Goal: Find specific page/section: Find specific page/section

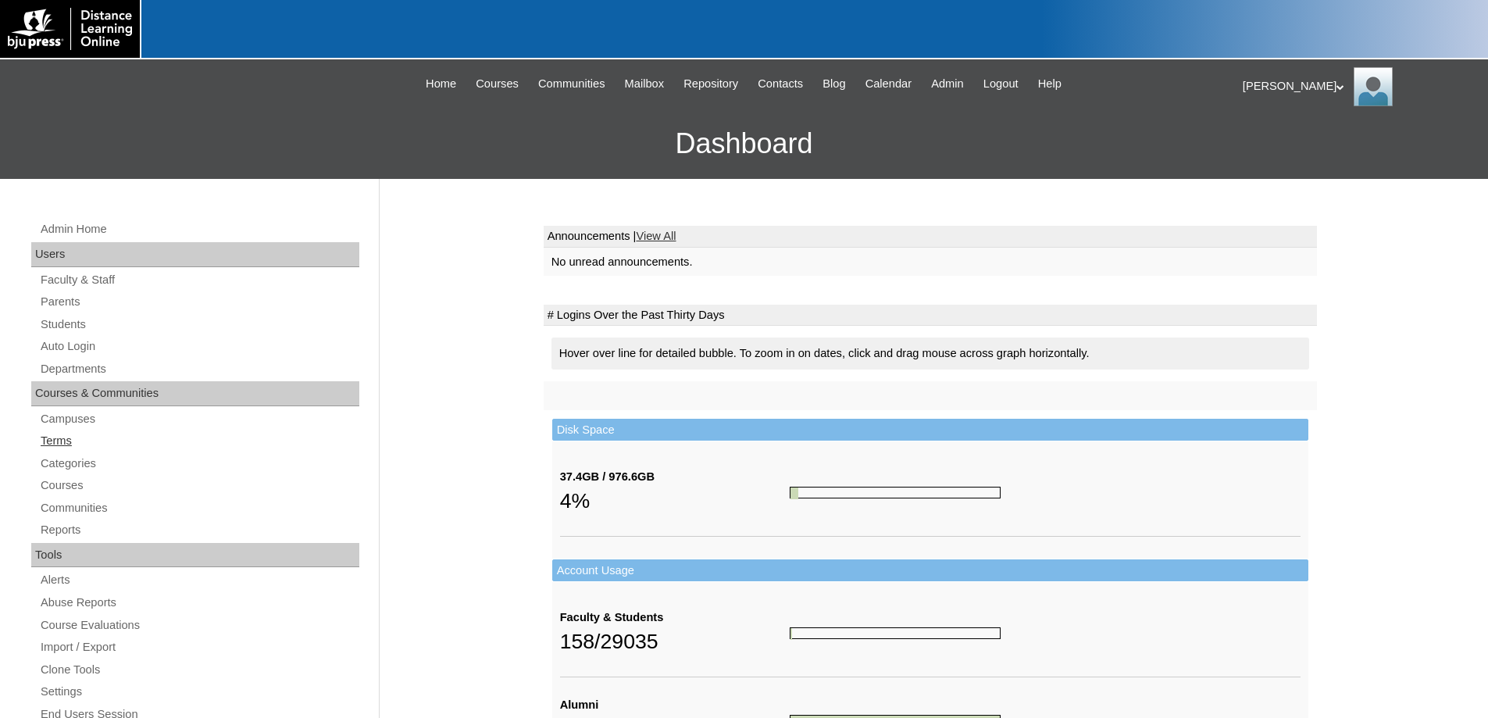
drag, startPoint x: 50, startPoint y: 437, endPoint x: 197, endPoint y: 434, distance: 146.9
click at [50, 437] on link "Terms" at bounding box center [199, 441] width 320 height 20
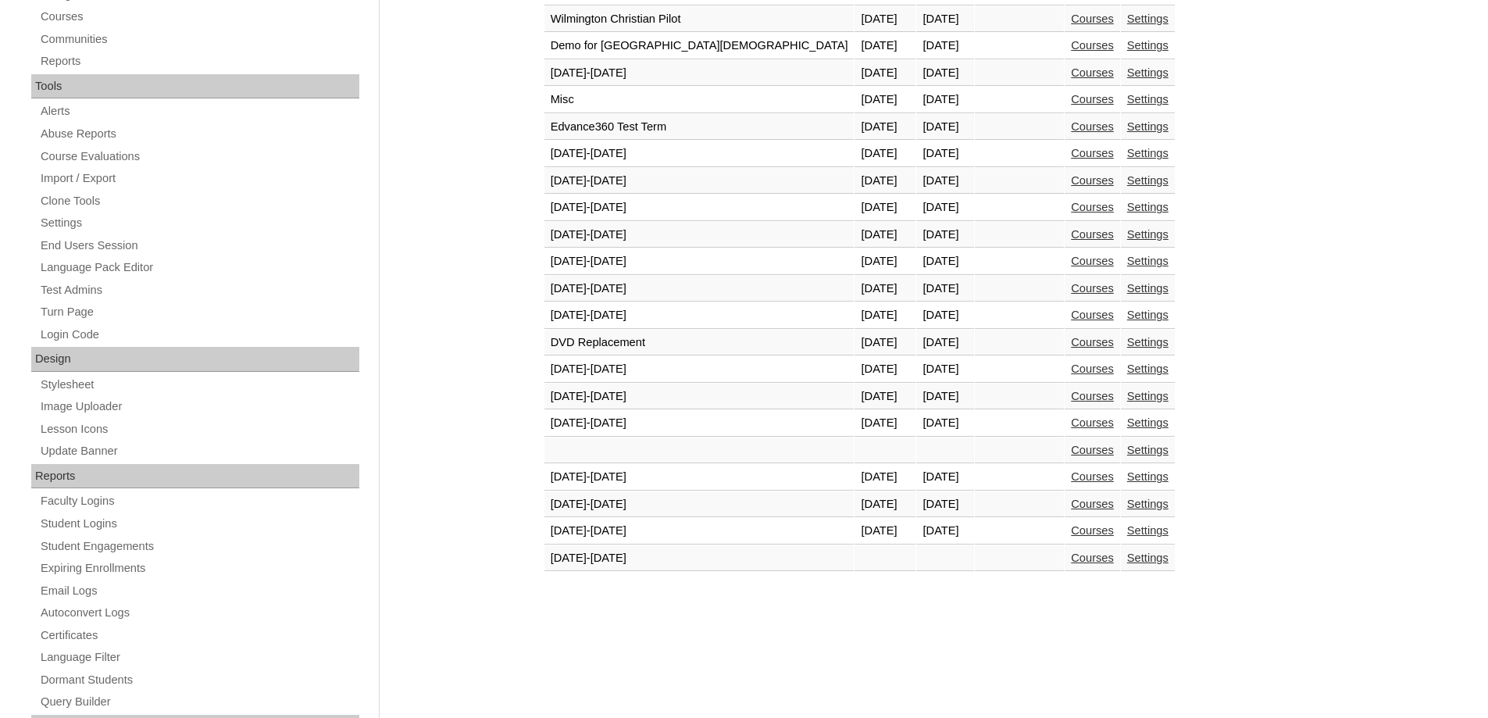
scroll to position [547, 0]
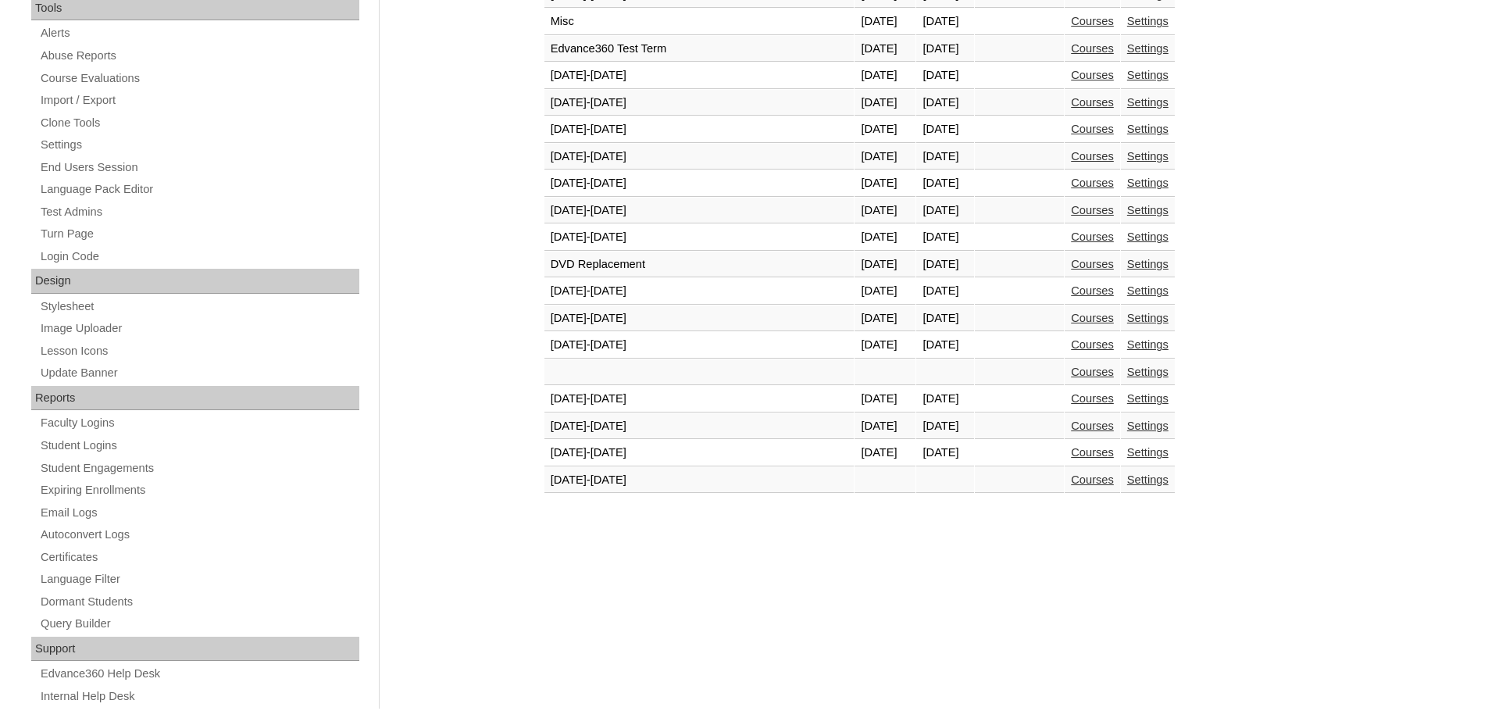
click at [1071, 451] on link "Courses" at bounding box center [1092, 452] width 43 height 12
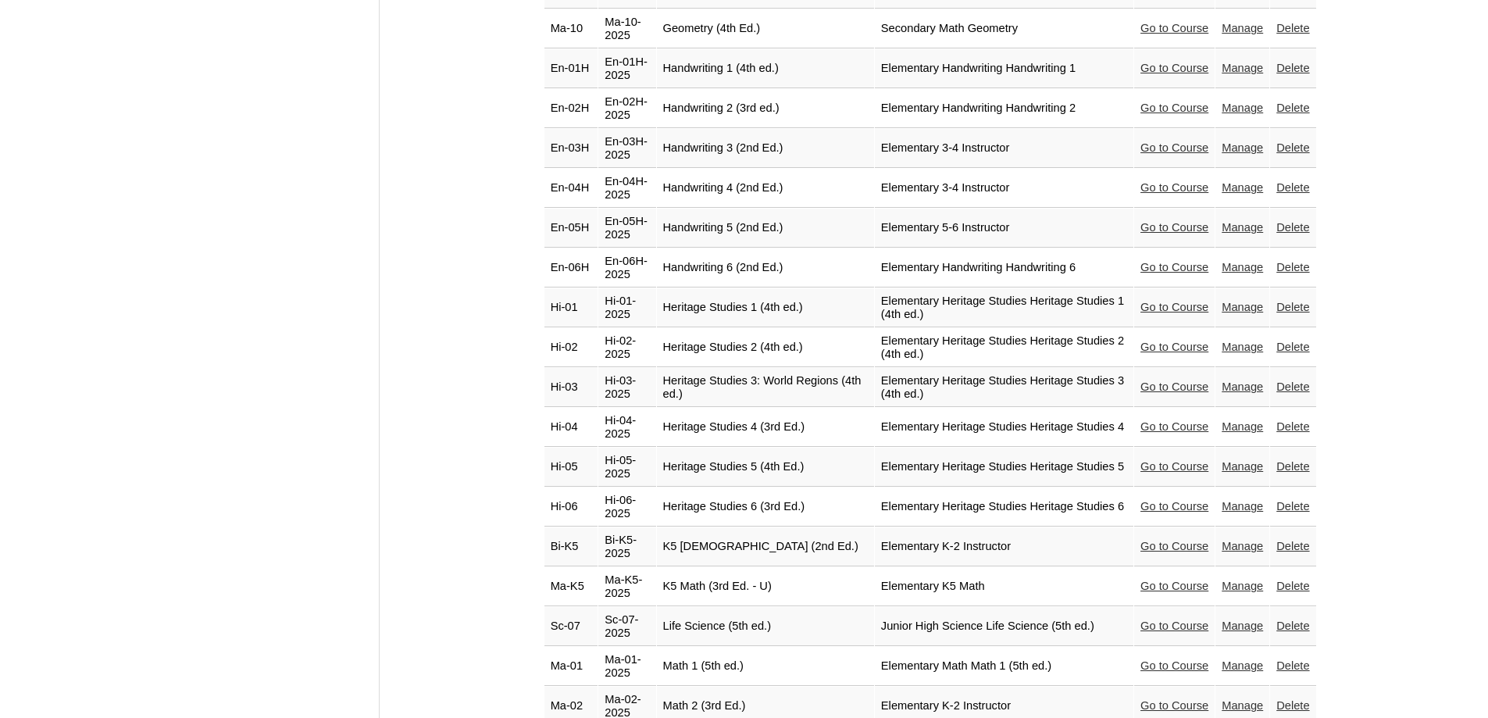
scroll to position [2422, 0]
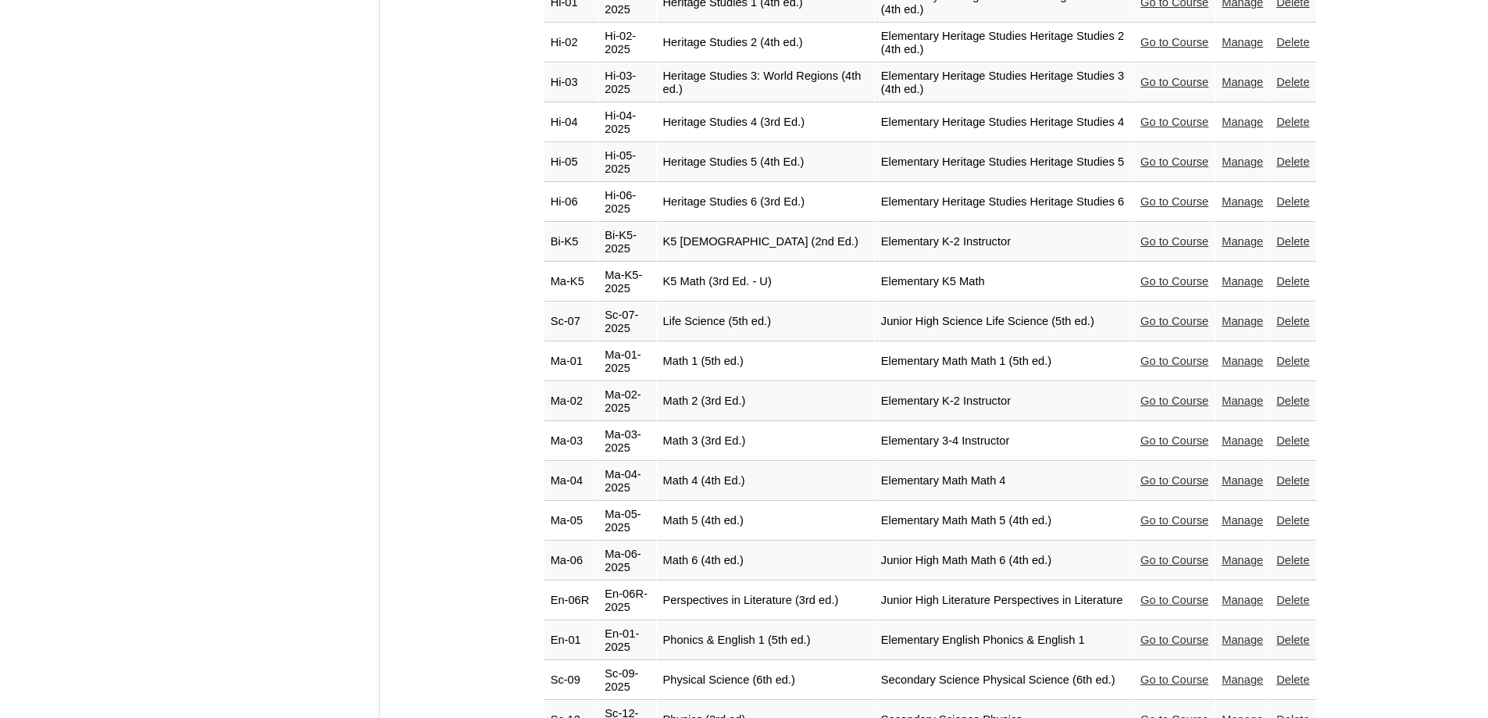
click at [1154, 355] on link "Go to Course" at bounding box center [1175, 361] width 68 height 12
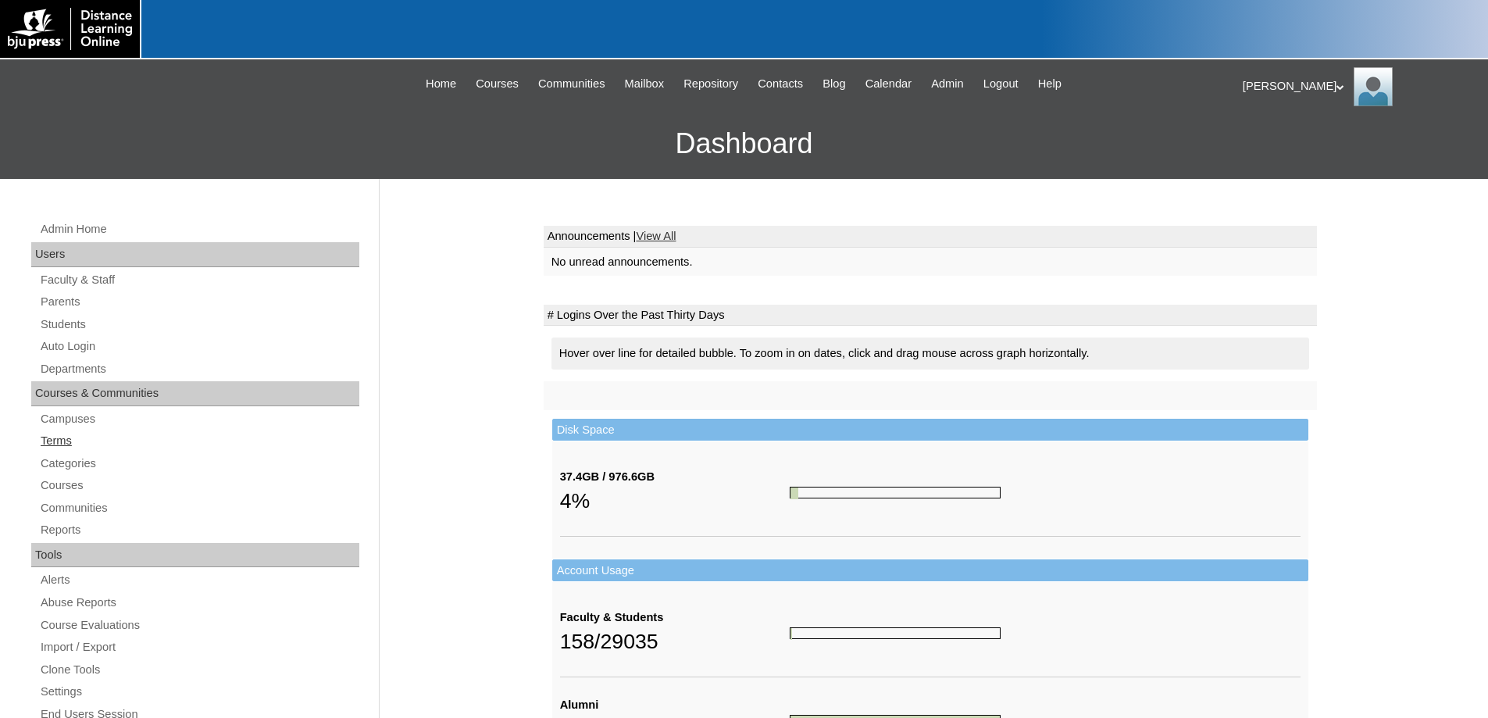
click at [63, 441] on link "Terms" at bounding box center [199, 441] width 320 height 20
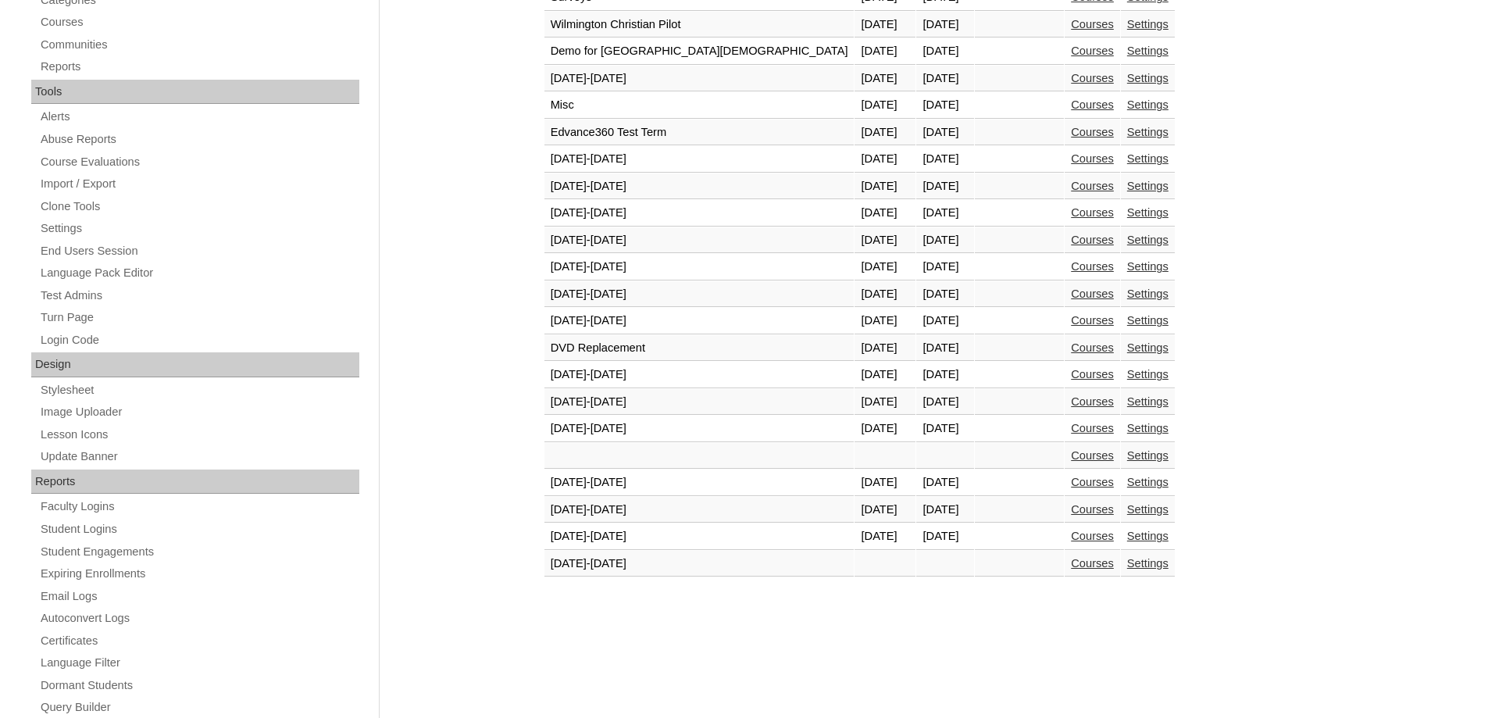
scroll to position [469, 0]
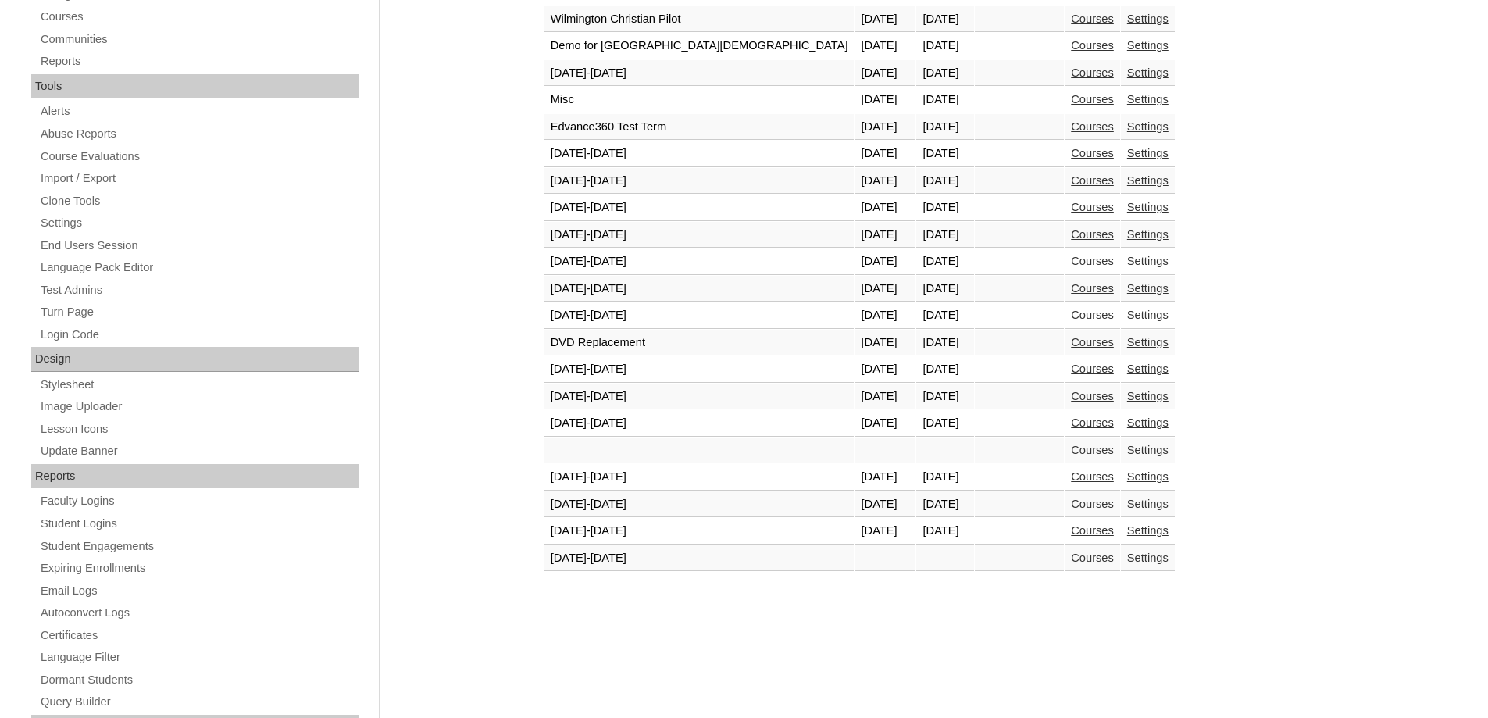
click at [1065, 523] on td "Courses" at bounding box center [1092, 531] width 55 height 27
click at [1071, 525] on link "Courses" at bounding box center [1092, 530] width 43 height 12
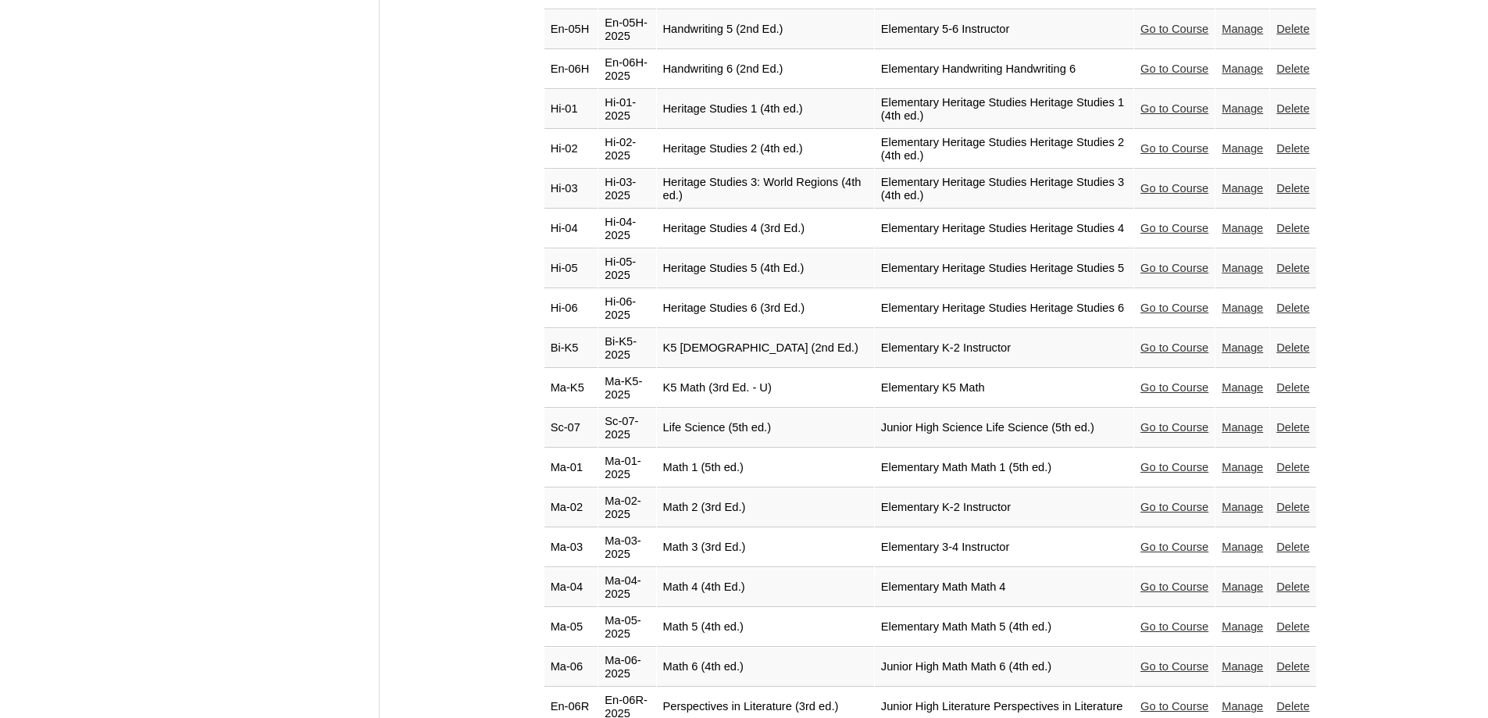
scroll to position [2266, 0]
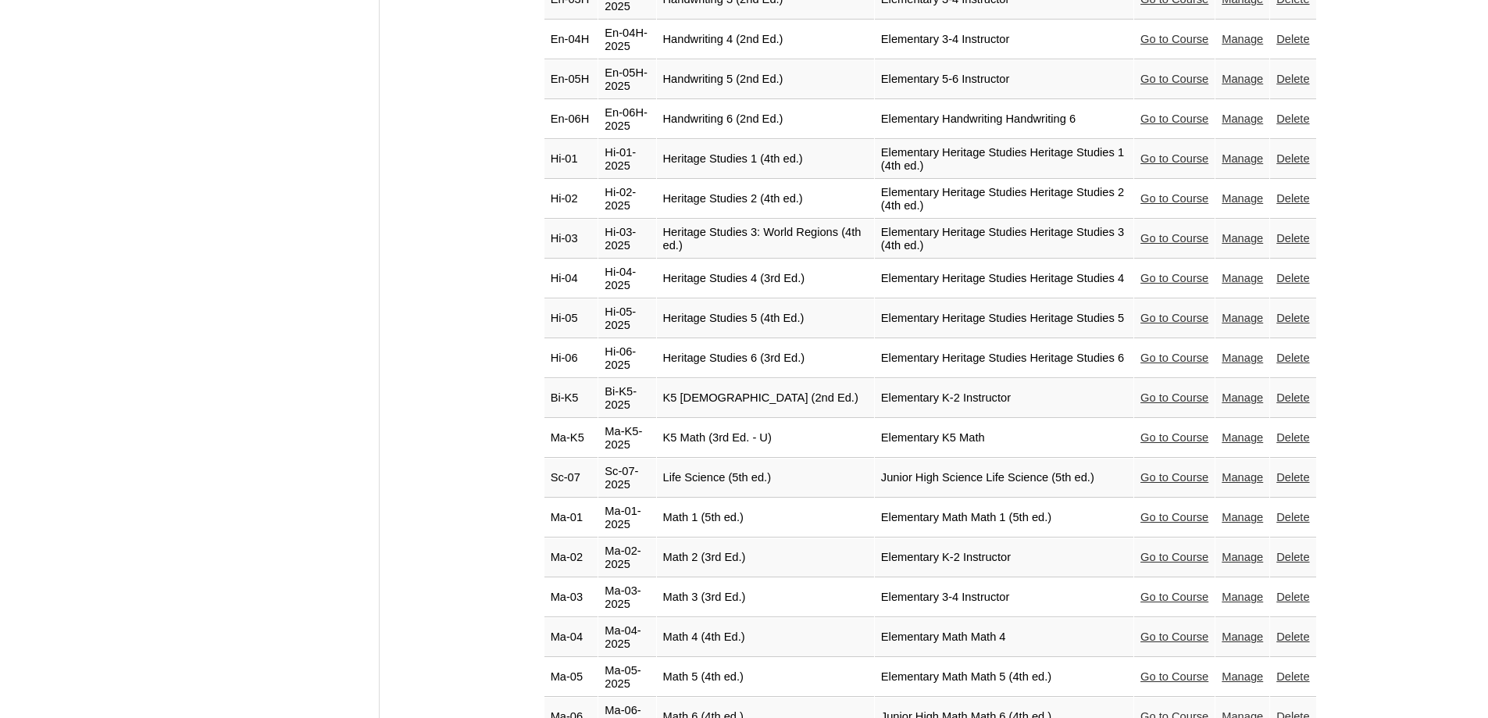
click at [1148, 471] on link "Go to Course" at bounding box center [1175, 477] width 68 height 12
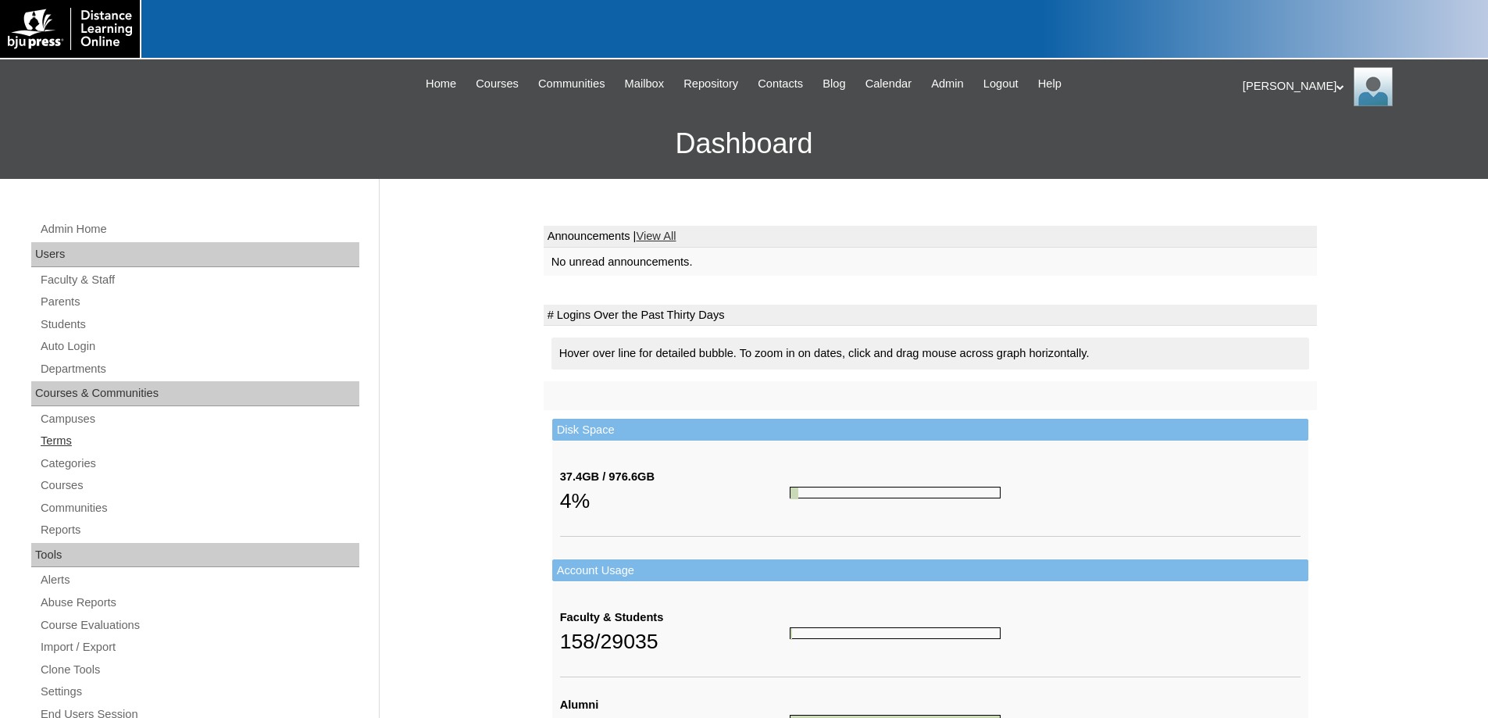
click at [55, 448] on link "Terms" at bounding box center [199, 441] width 320 height 20
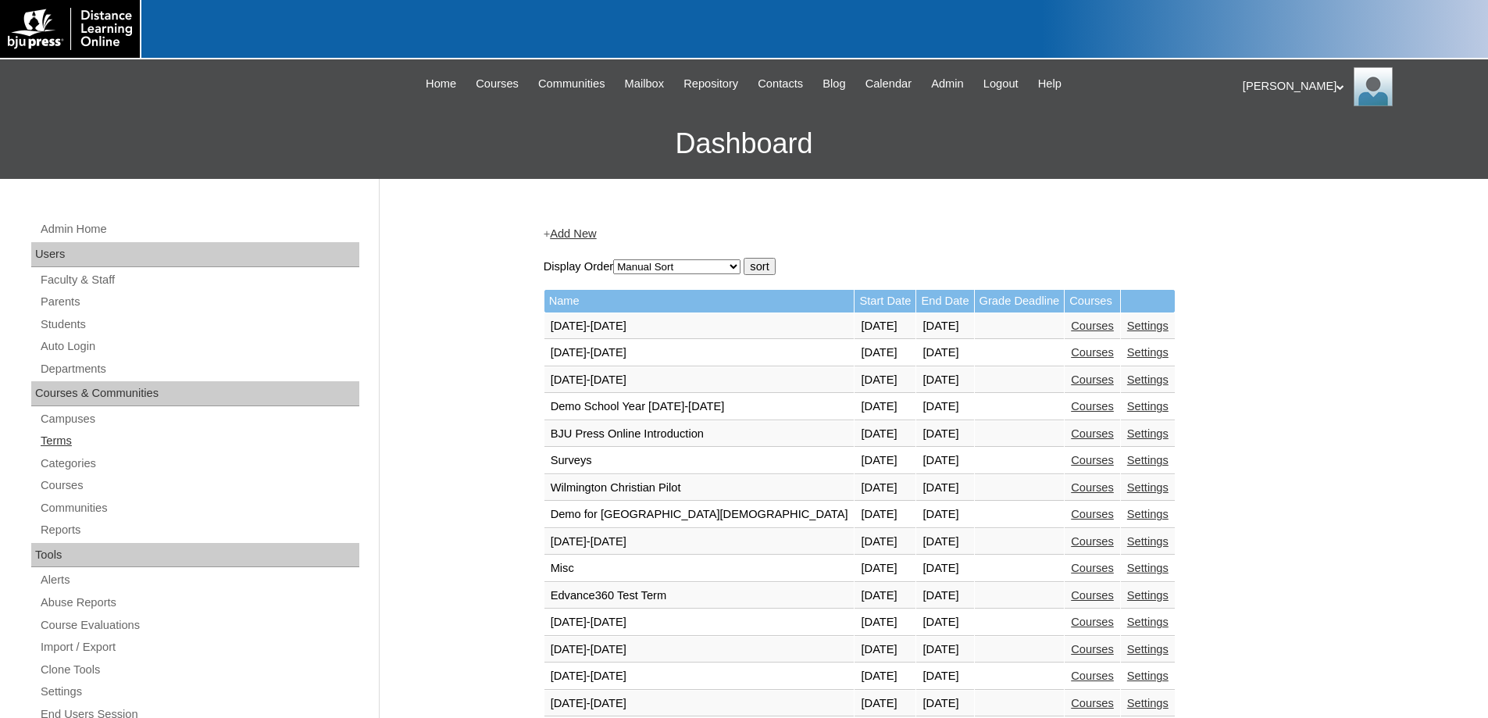
click at [51, 434] on link "Terms" at bounding box center [199, 441] width 320 height 20
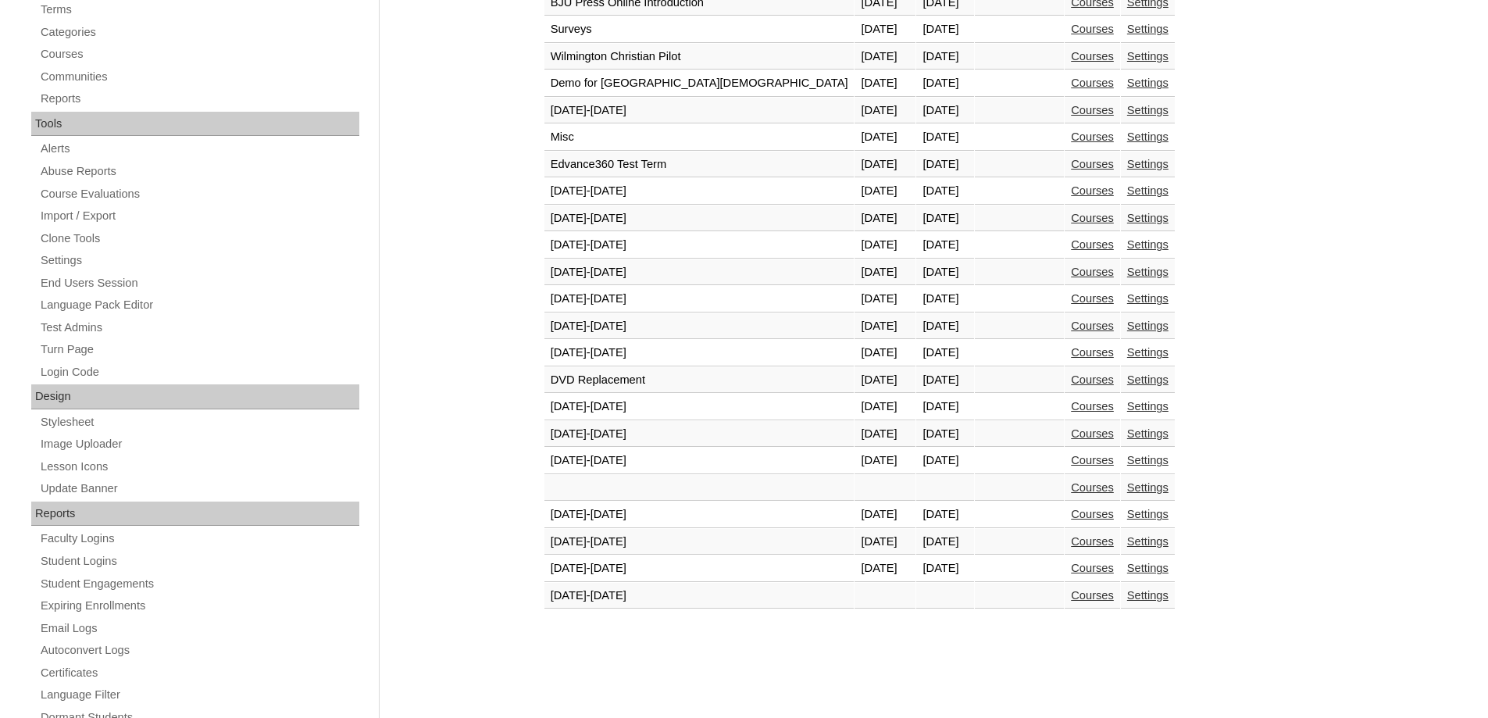
scroll to position [577, 0]
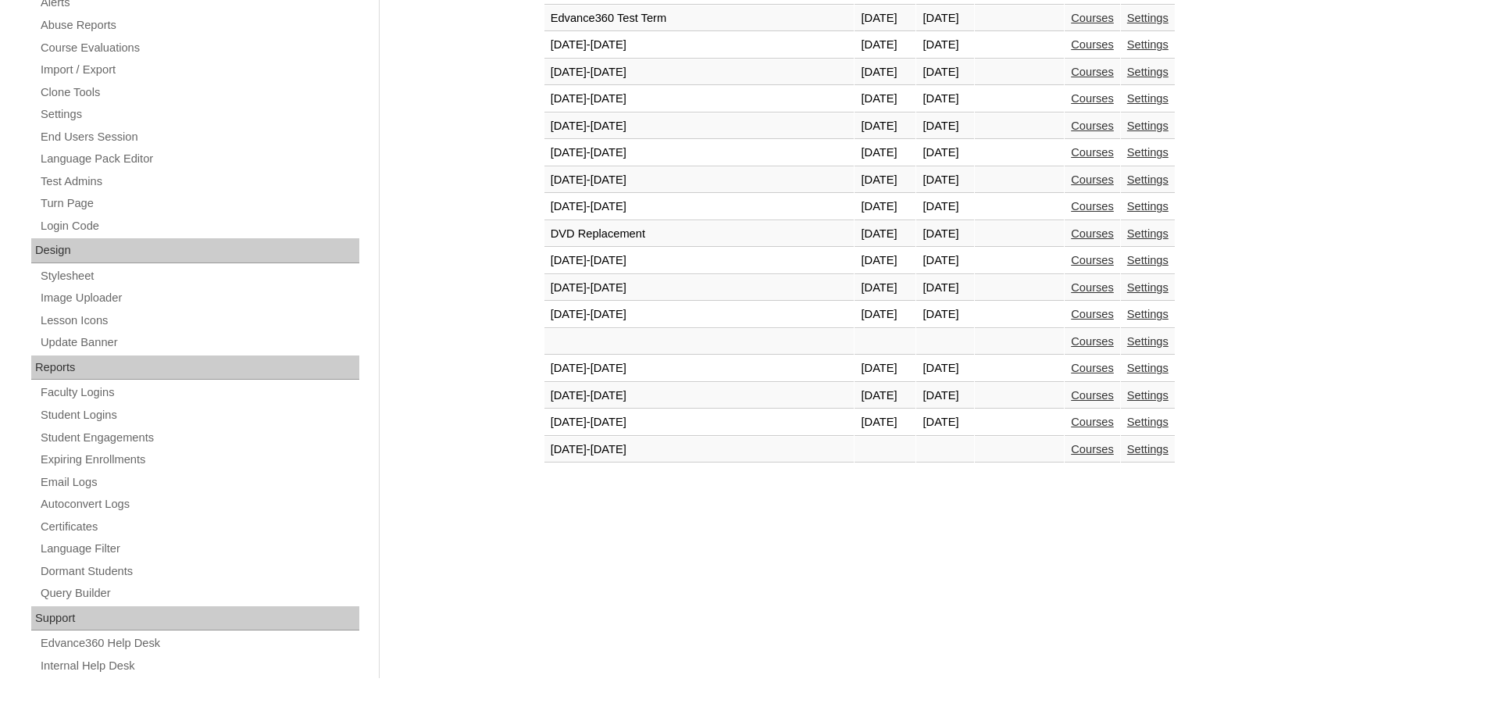
click at [1071, 421] on link "Courses" at bounding box center [1092, 422] width 43 height 12
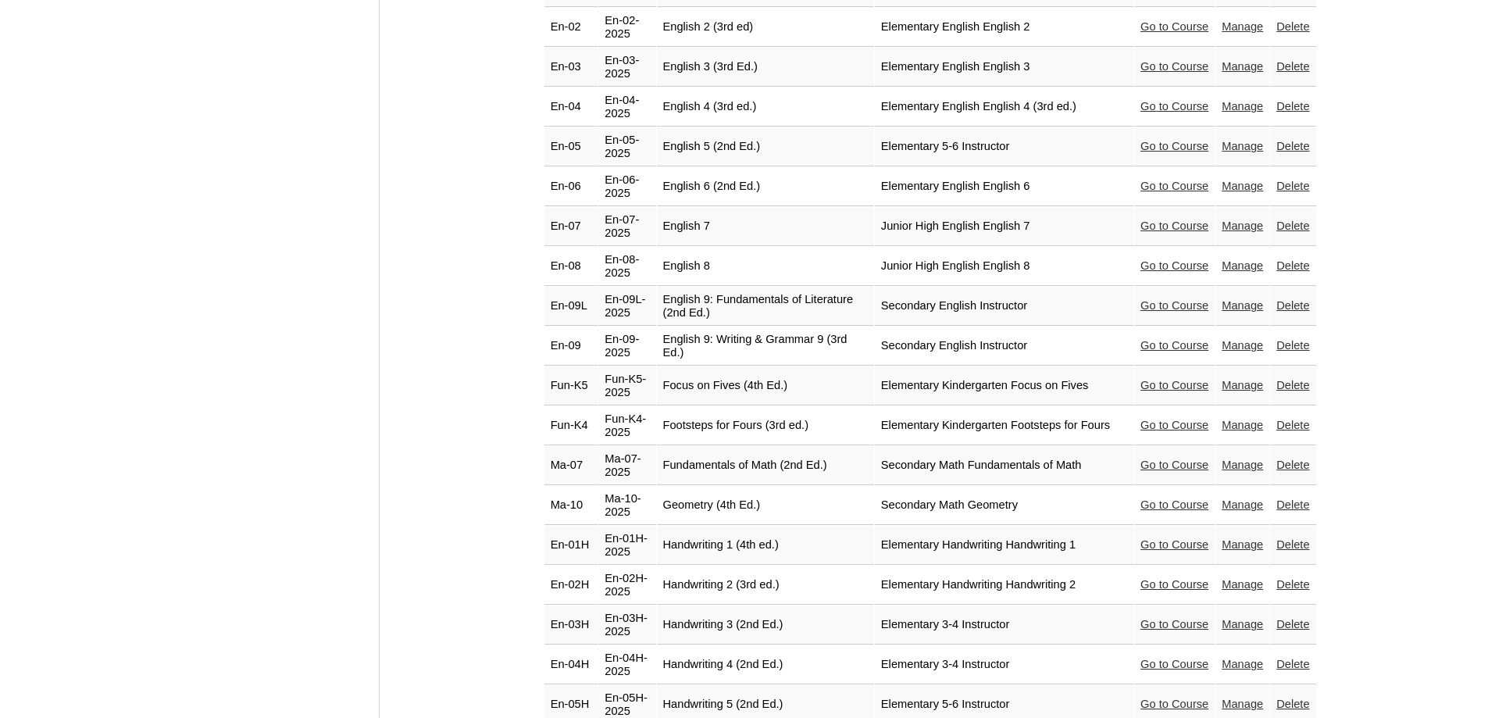
scroll to position [2109, 0]
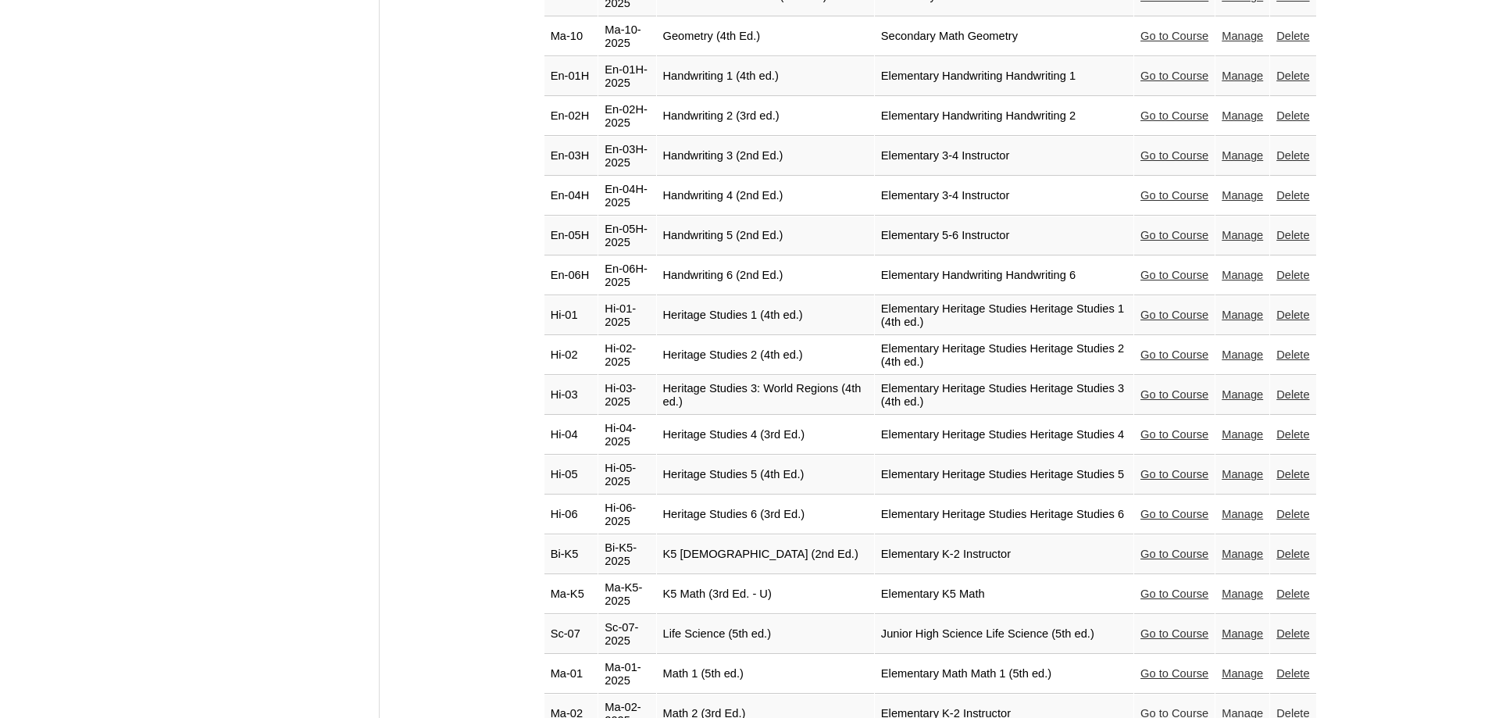
click at [1151, 508] on link "Go to Course" at bounding box center [1175, 514] width 68 height 12
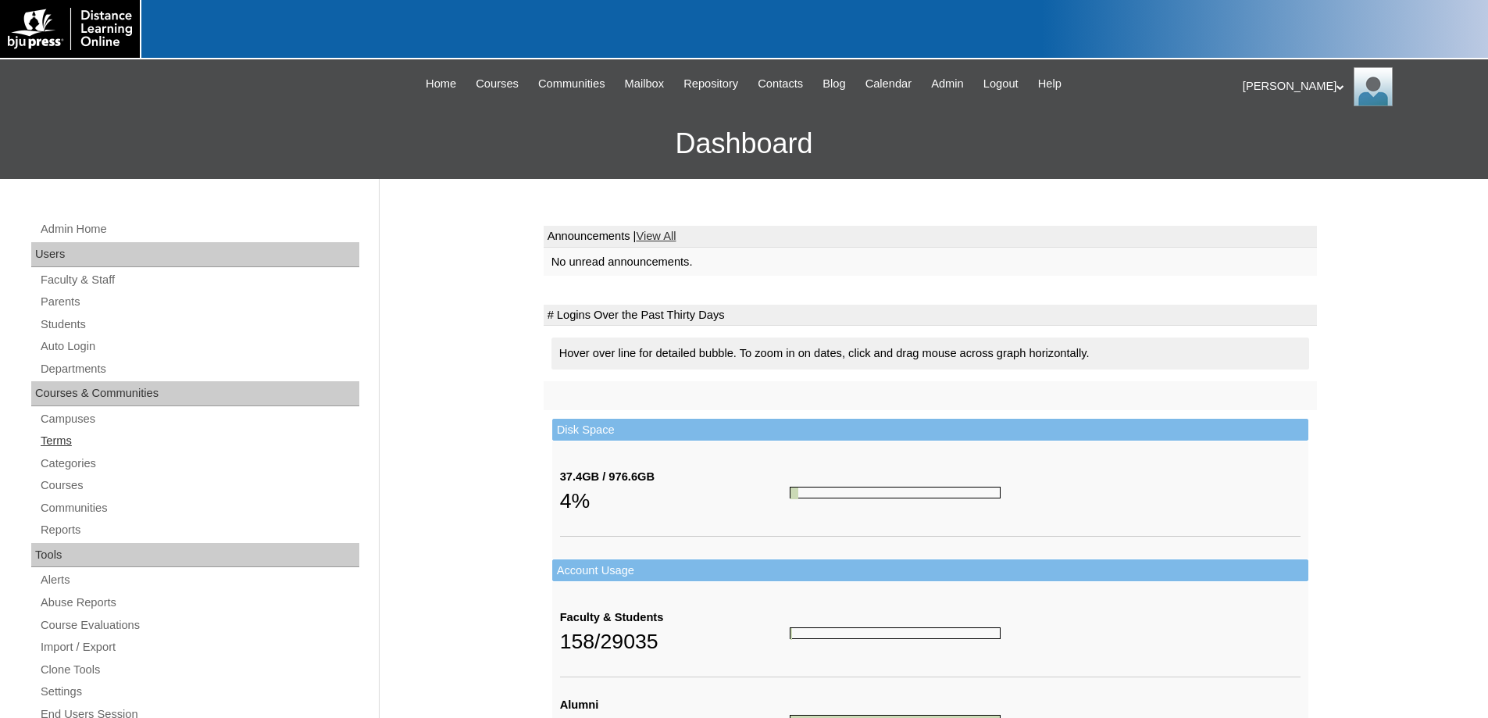
click at [63, 437] on link "Terms" at bounding box center [199, 441] width 320 height 20
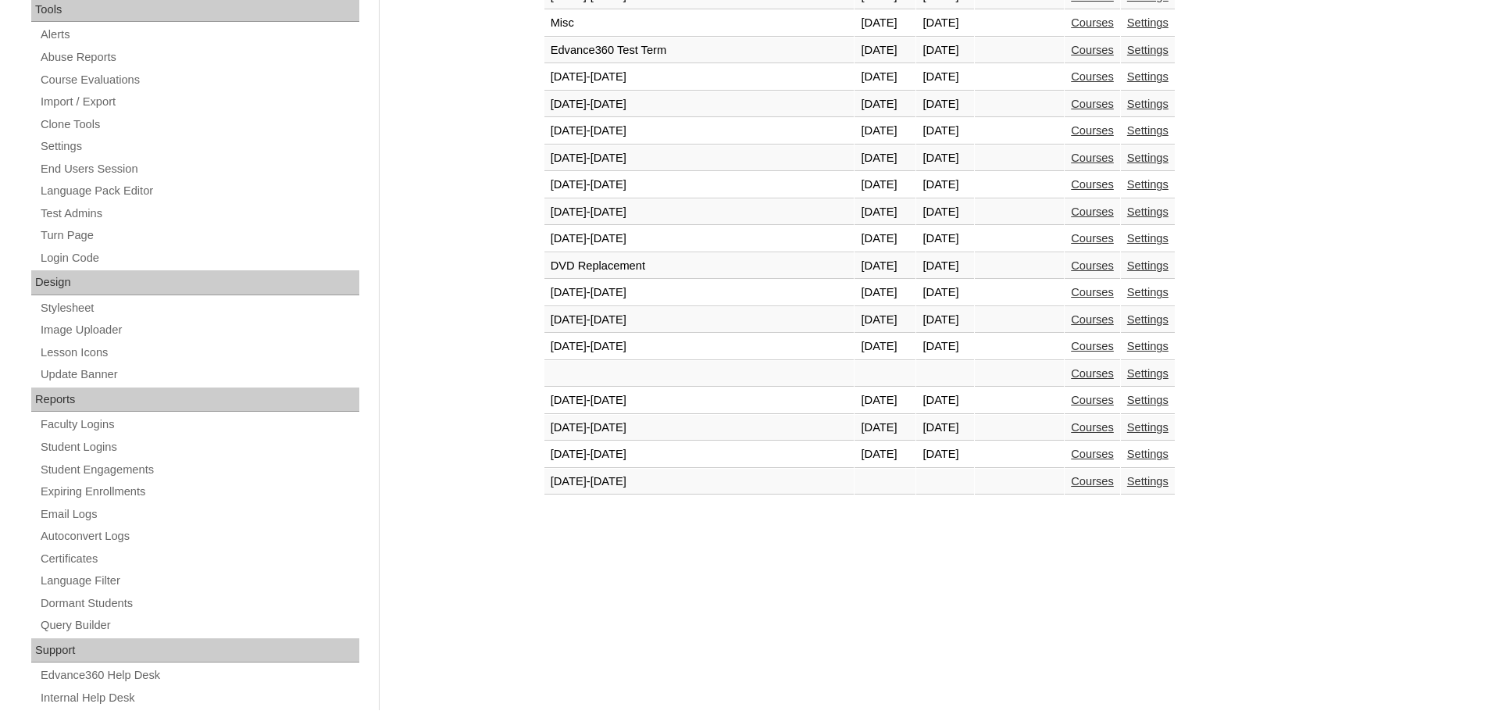
scroll to position [547, 0]
click at [1071, 449] on link "Courses" at bounding box center [1092, 452] width 43 height 12
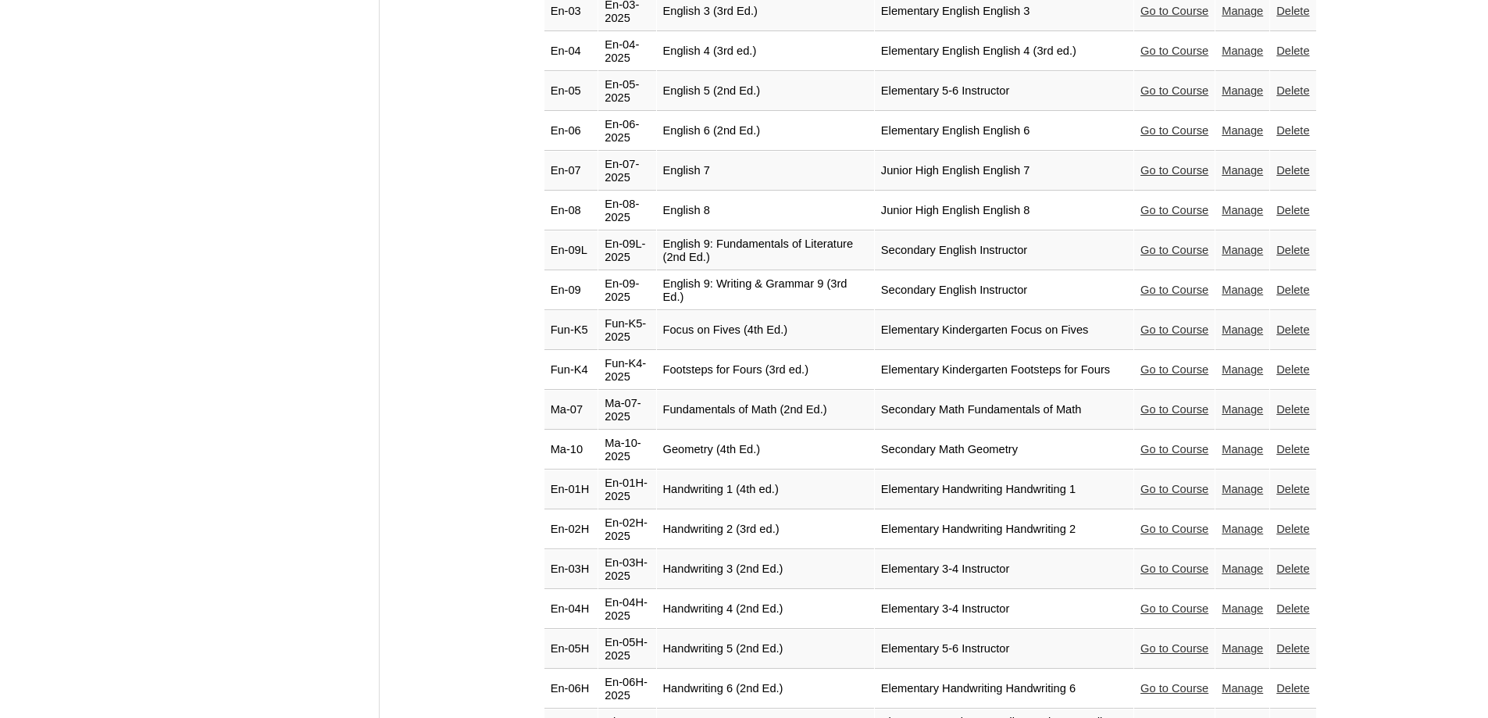
scroll to position [1875, 0]
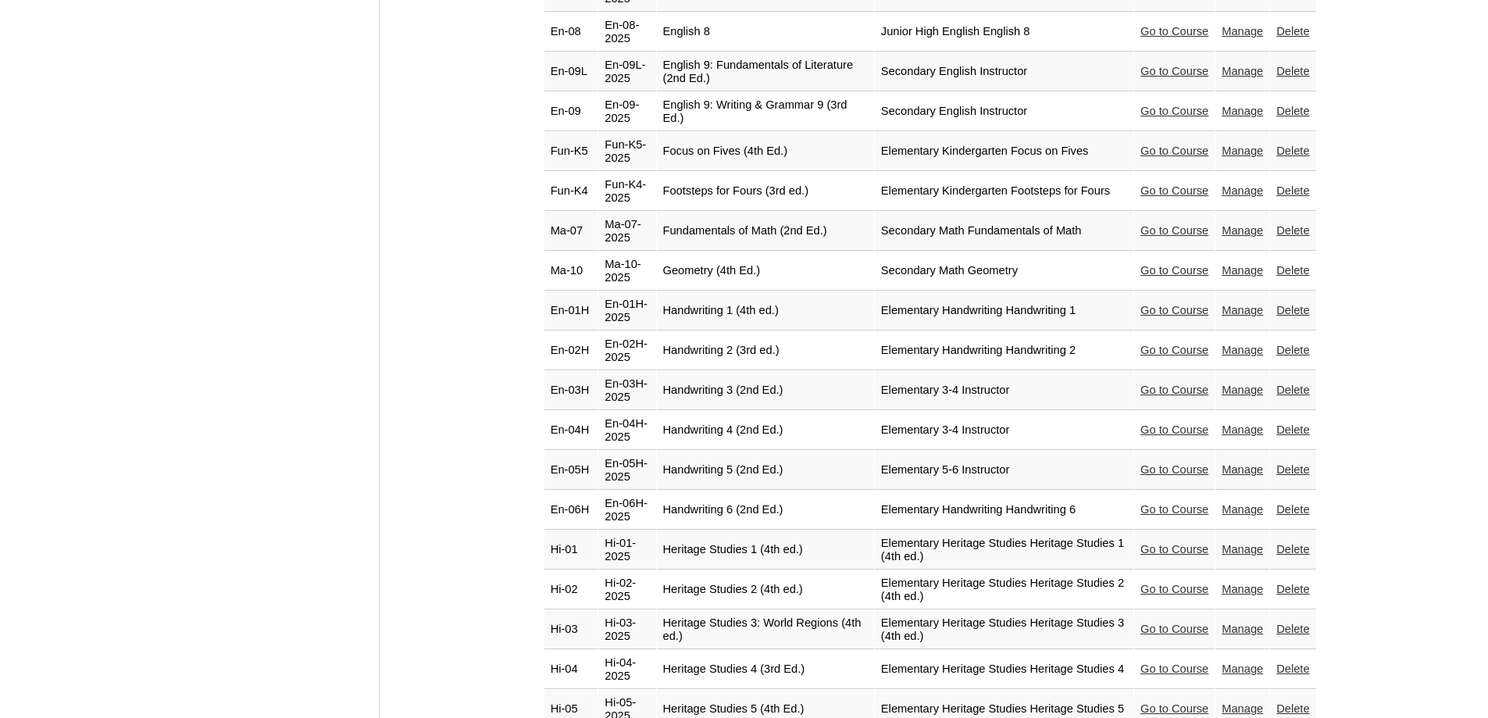
click at [1157, 702] on link "Go to Course" at bounding box center [1175, 708] width 68 height 12
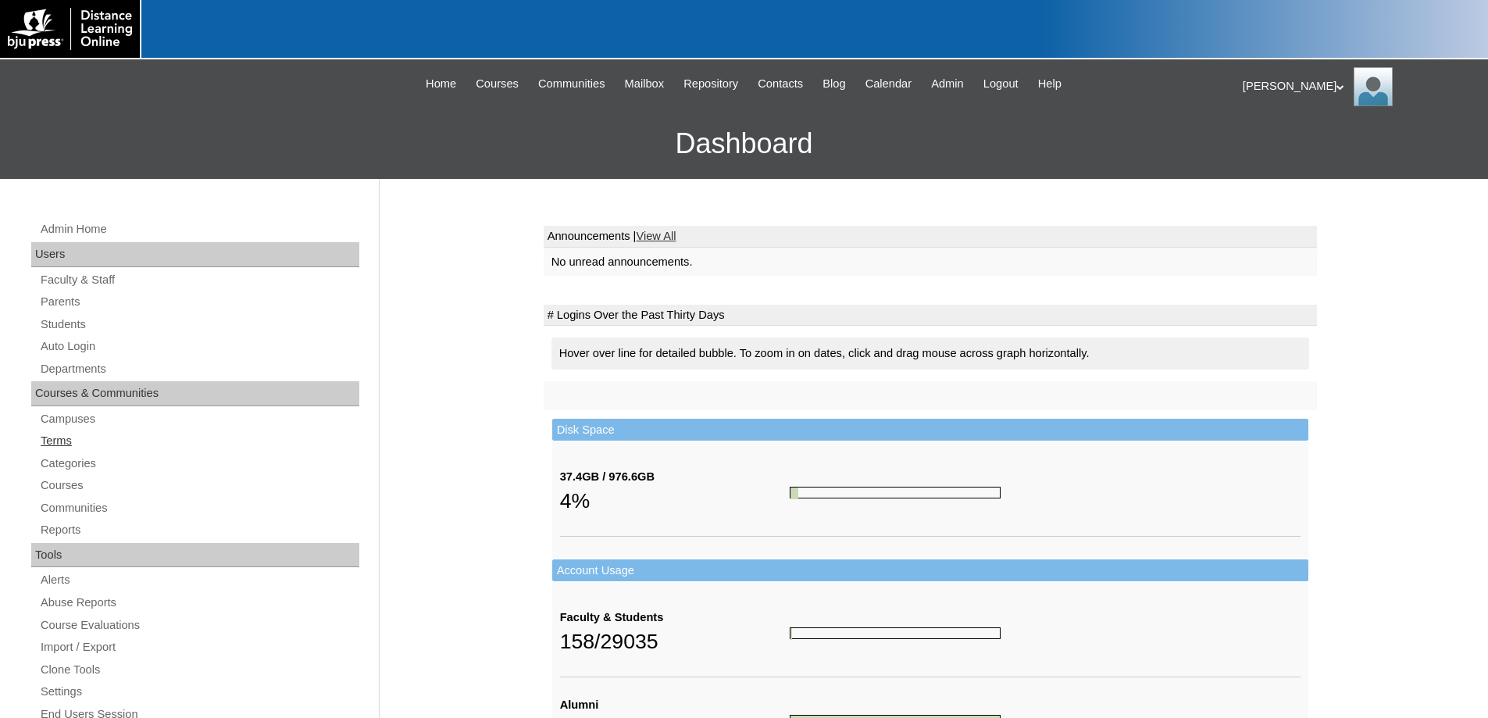
click at [58, 442] on link "Terms" at bounding box center [199, 441] width 320 height 20
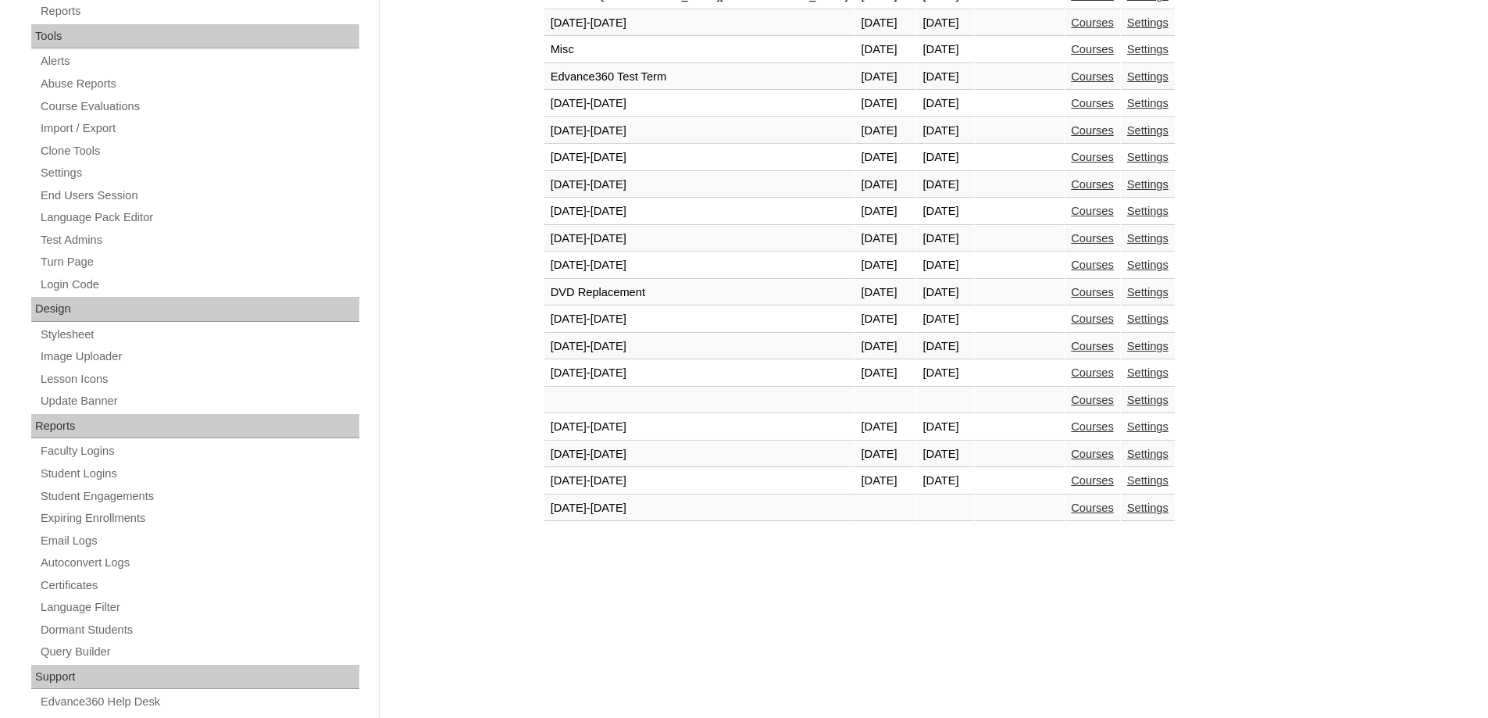
scroll to position [577, 0]
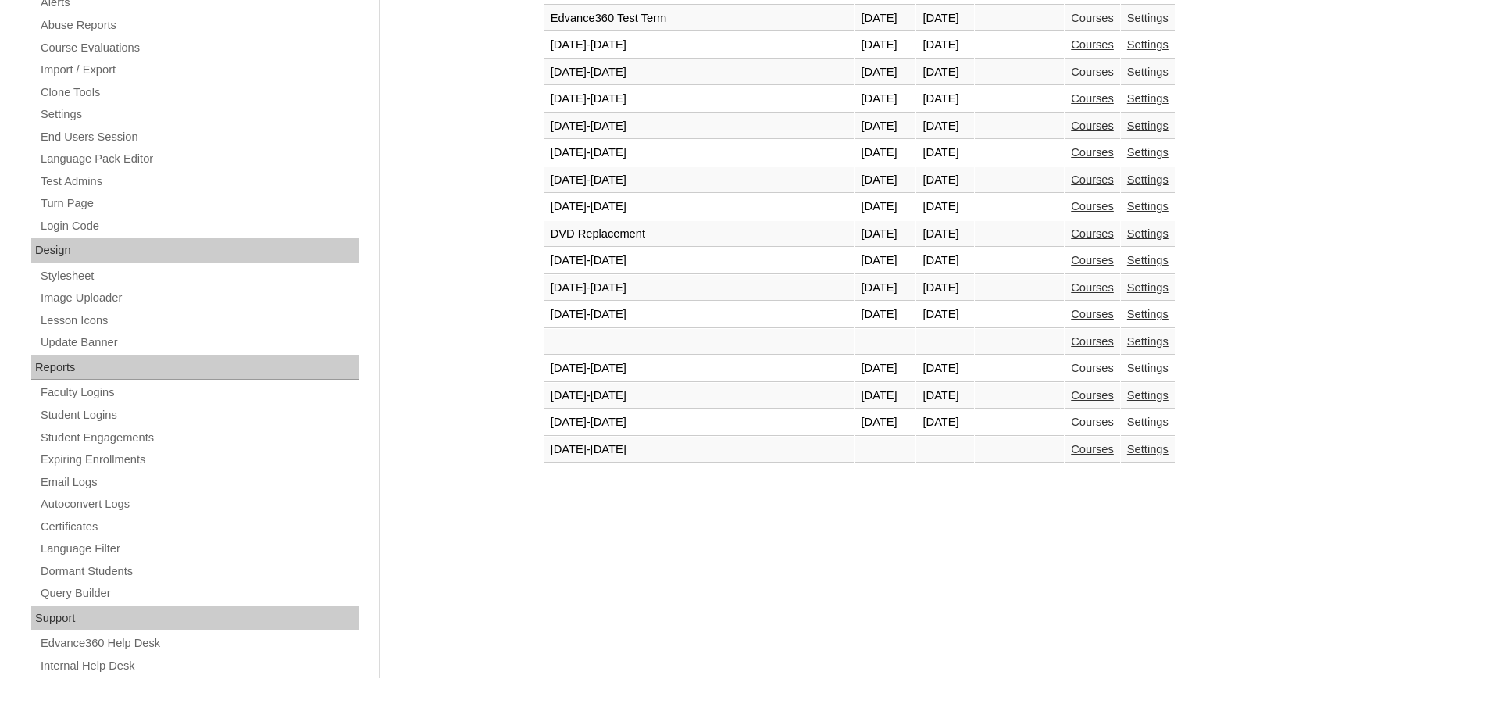
click at [1071, 424] on link "Courses" at bounding box center [1092, 422] width 43 height 12
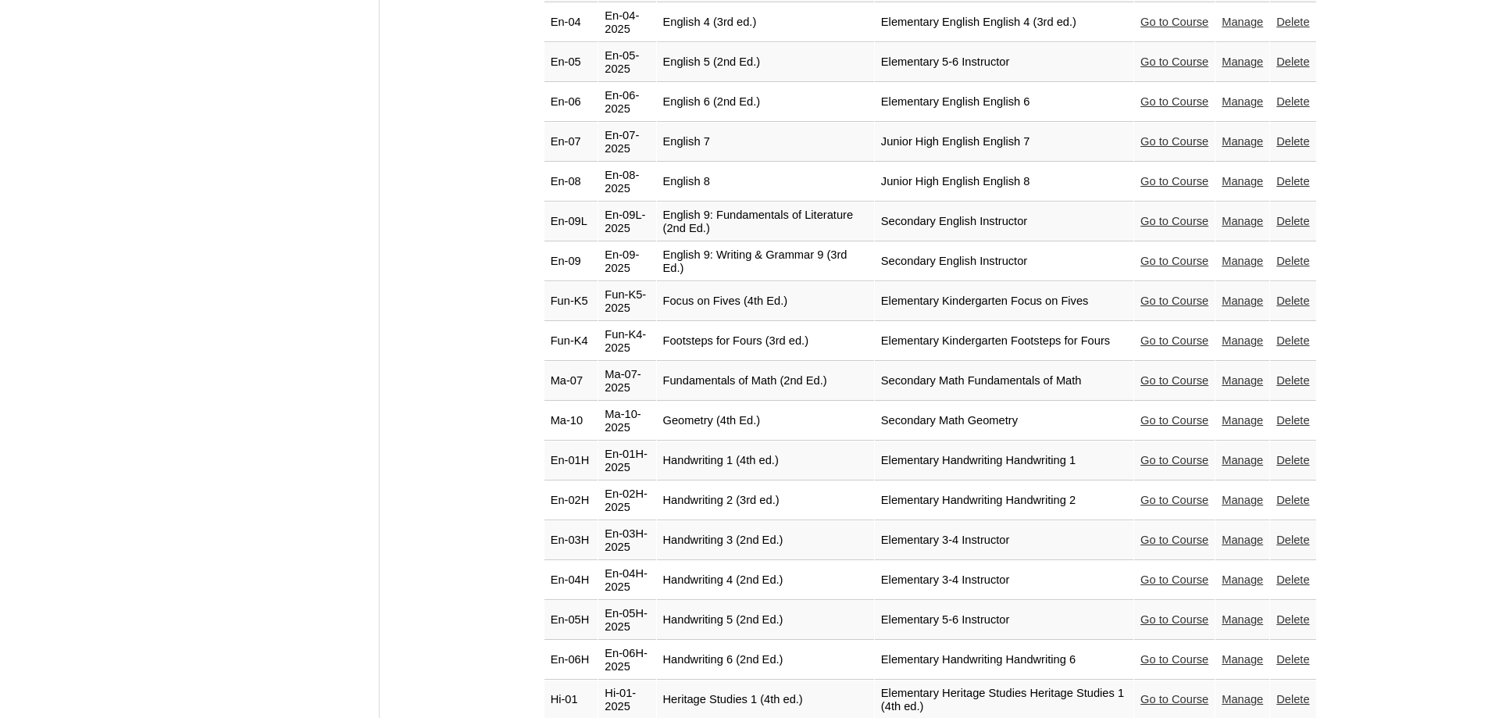
scroll to position [1875, 0]
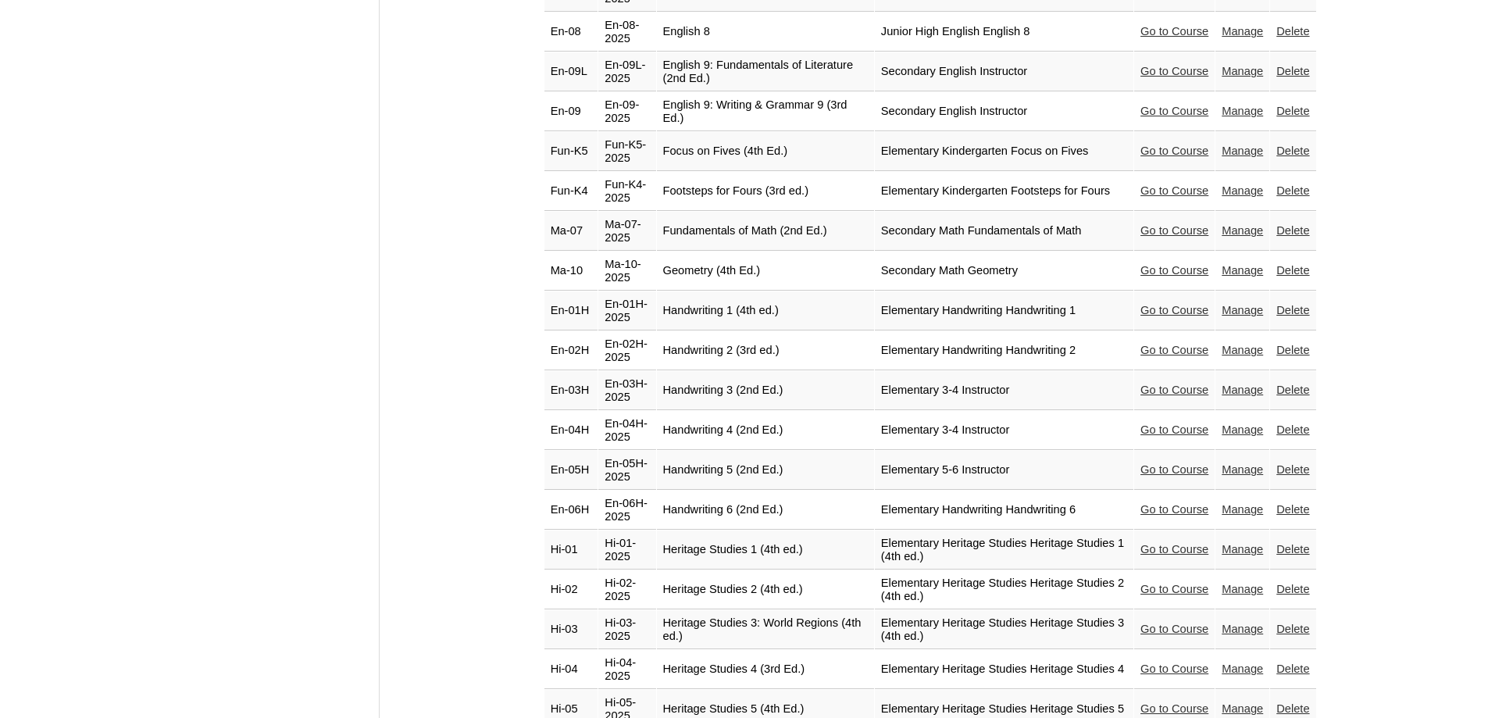
click at [1147, 662] on link "Go to Course" at bounding box center [1175, 668] width 68 height 12
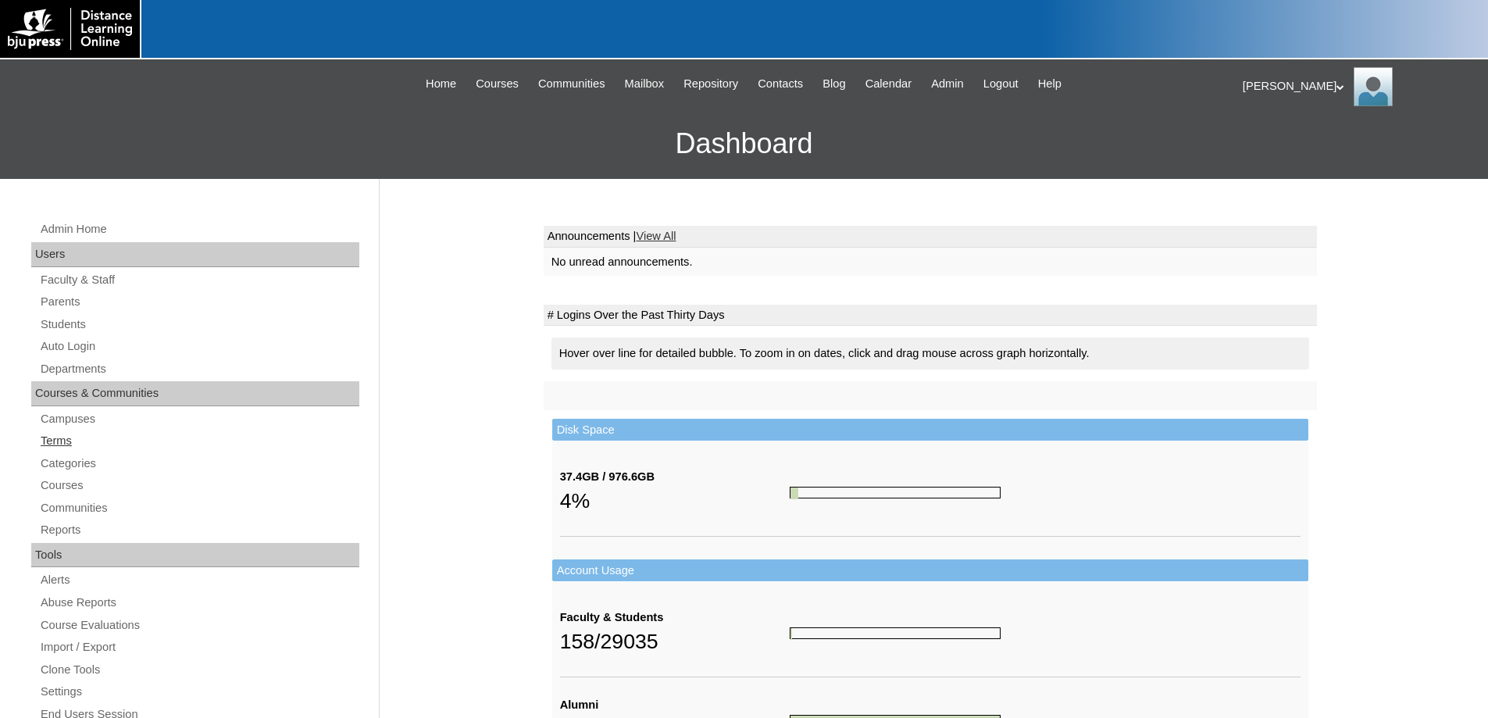
click at [59, 437] on link "Terms" at bounding box center [199, 441] width 320 height 20
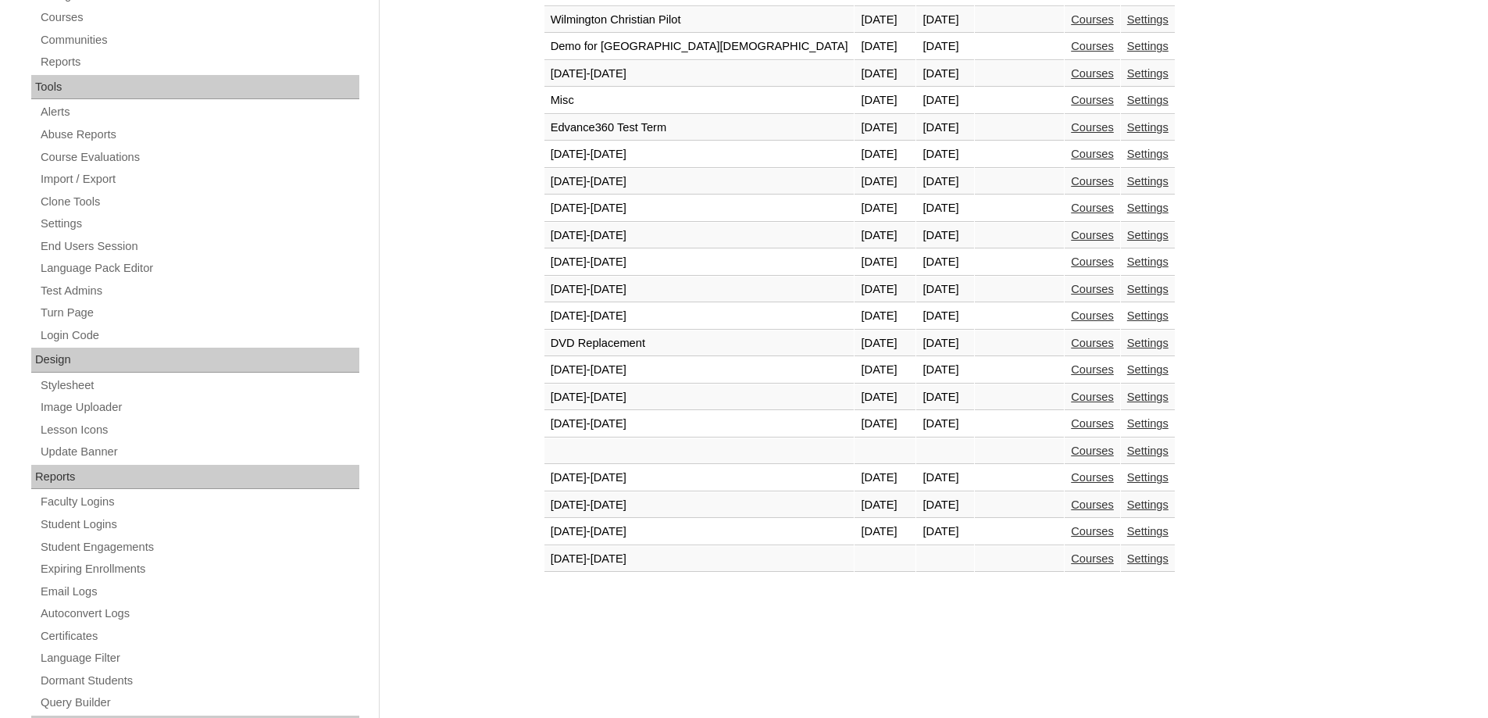
scroll to position [469, 0]
click at [1071, 529] on link "Courses" at bounding box center [1092, 530] width 43 height 12
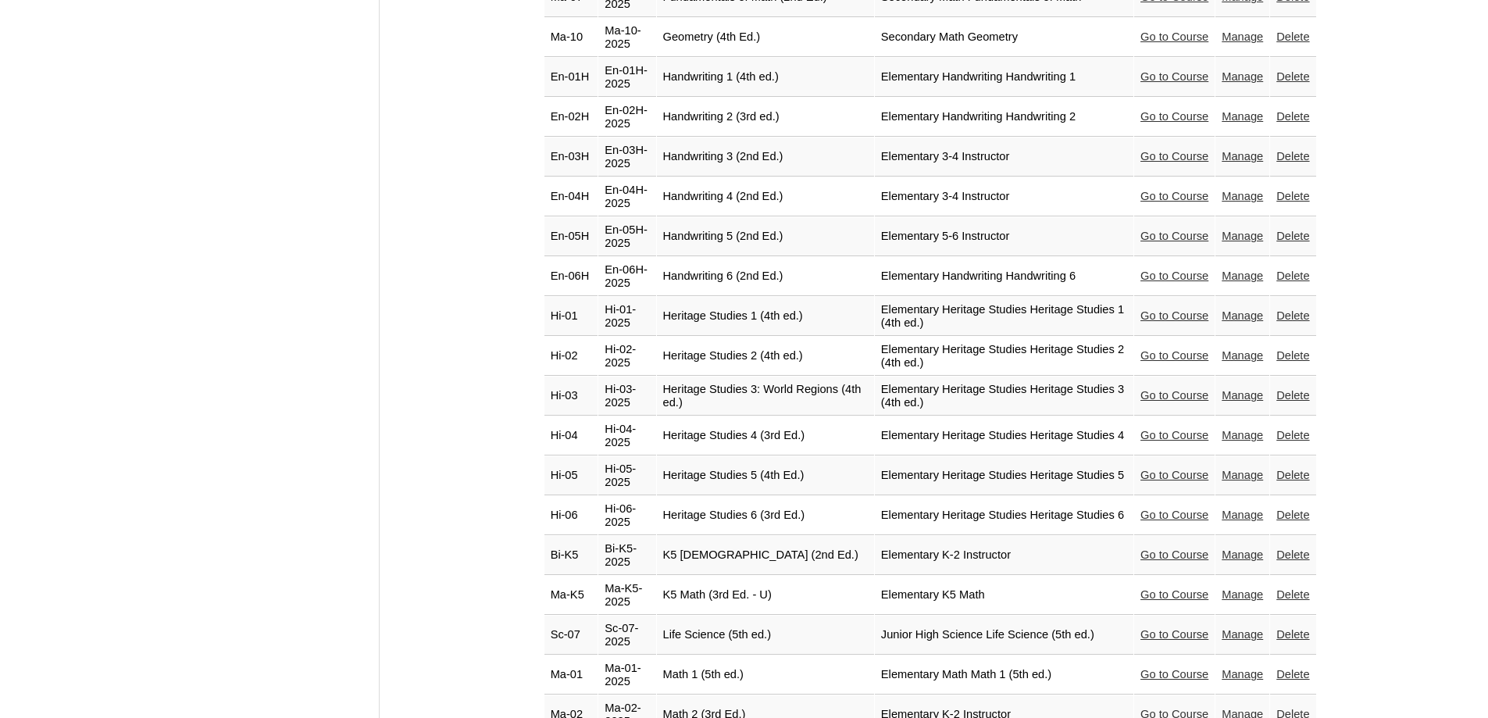
scroll to position [2109, 0]
click at [1158, 388] on link "Go to Course" at bounding box center [1175, 394] width 68 height 12
